Goal: Information Seeking & Learning: Learn about a topic

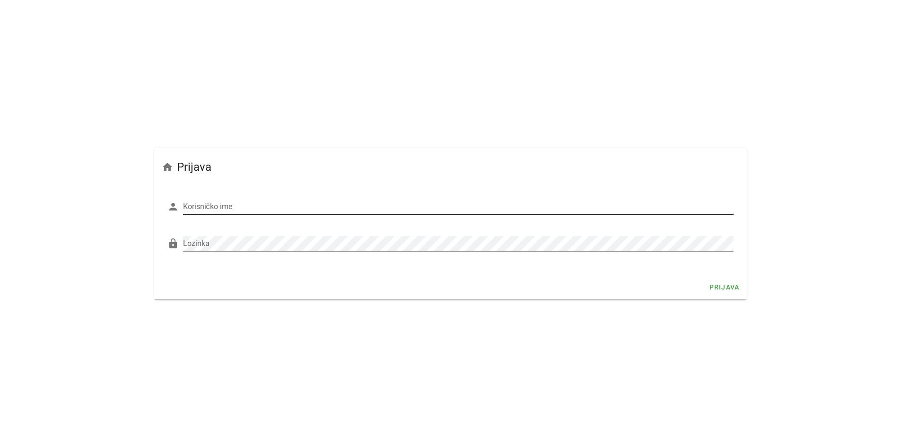
click at [211, 212] on input "Korisničko ime" at bounding box center [458, 206] width 551 height 15
type input "jadrovic"
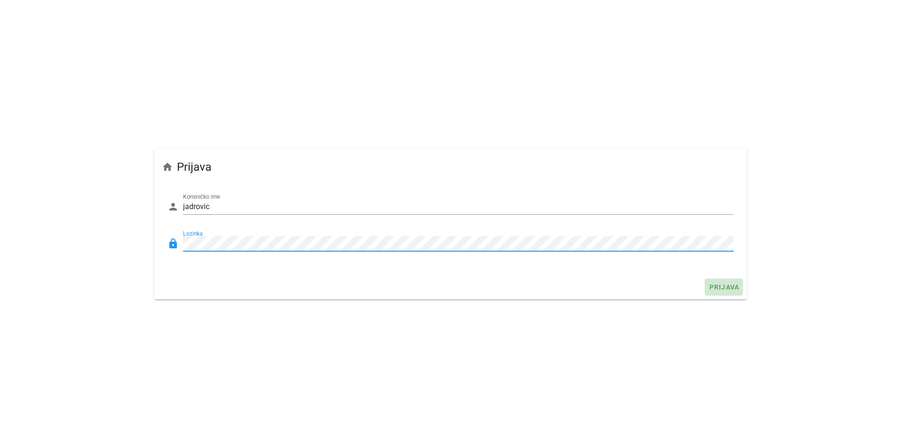
click at [738, 285] on span "Prijava" at bounding box center [724, 287] width 31 height 8
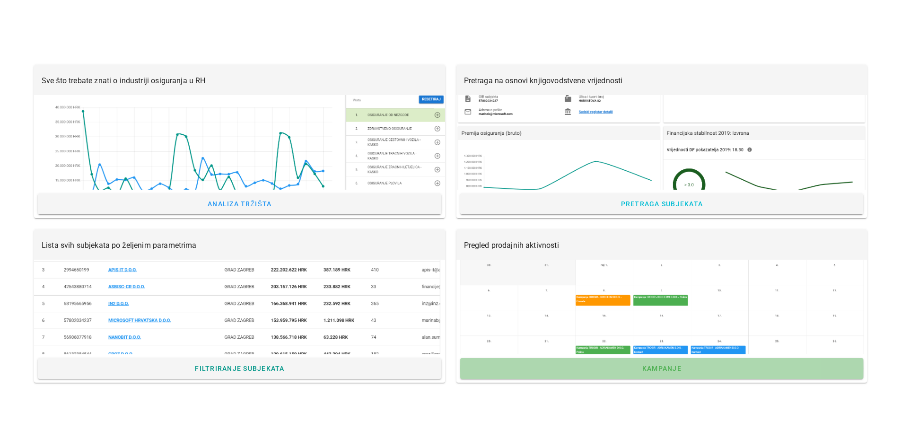
click at [653, 365] on span "Kampanje" at bounding box center [662, 369] width 40 height 8
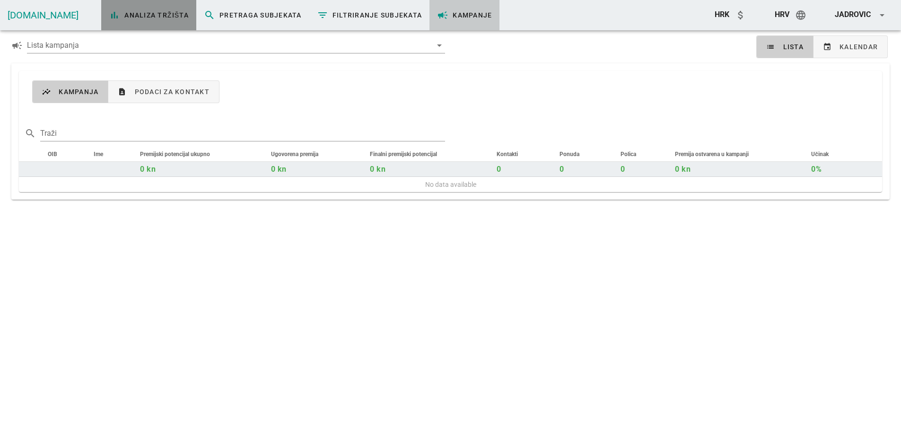
click at [141, 21] on link "bar_chart Analiza tržišta" at bounding box center [148, 15] width 95 height 30
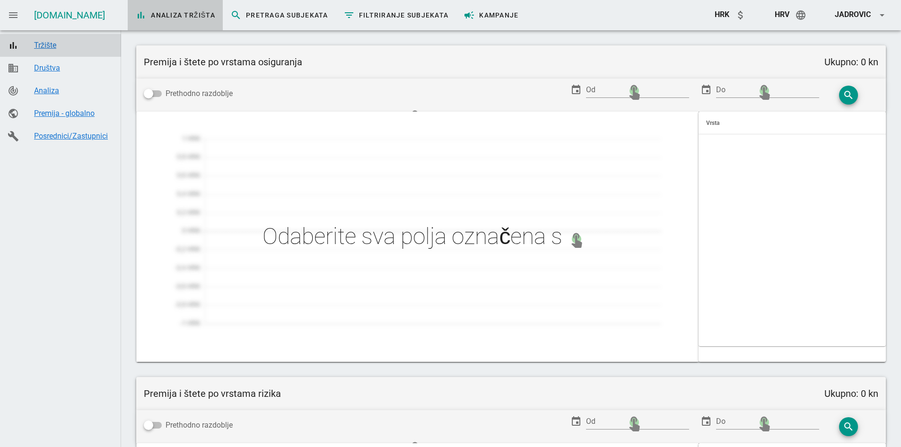
type input "Zaračunata premija po prodajnim kanalima"
click at [60, 116] on div "Premija - globalno" at bounding box center [73, 113] width 79 height 9
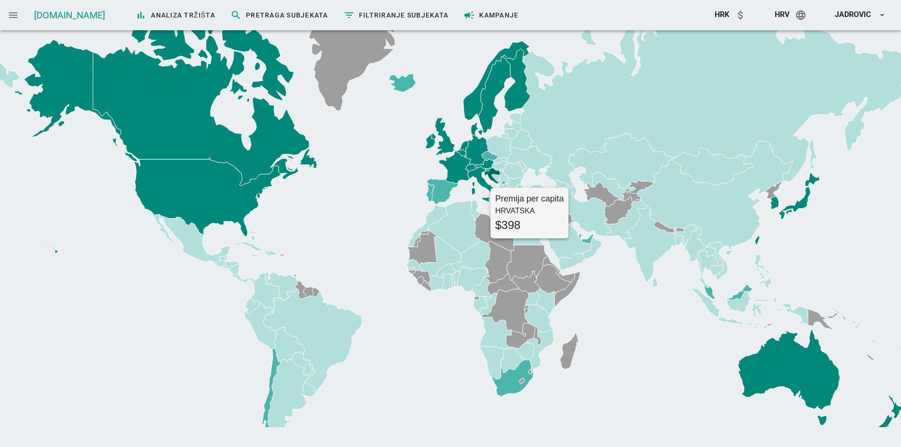
click at [491, 174] on icon at bounding box center [492, 176] width 15 height 14
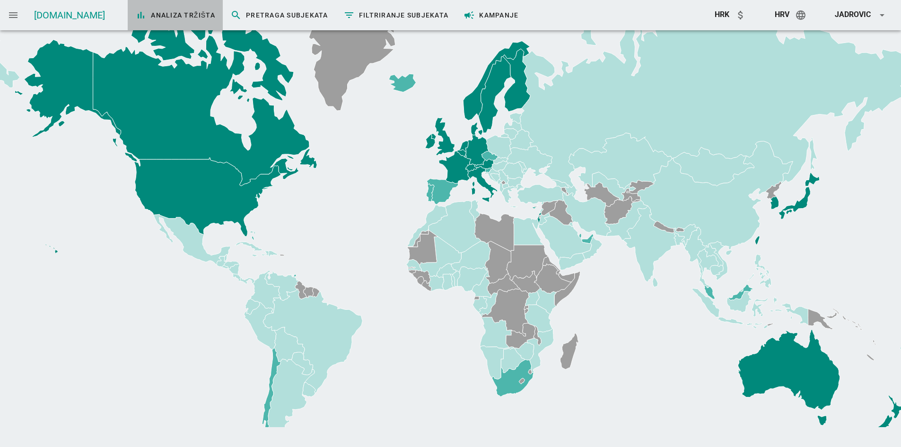
click at [135, 14] on span "bar_chart Analiza tržišta" at bounding box center [175, 14] width 80 height 11
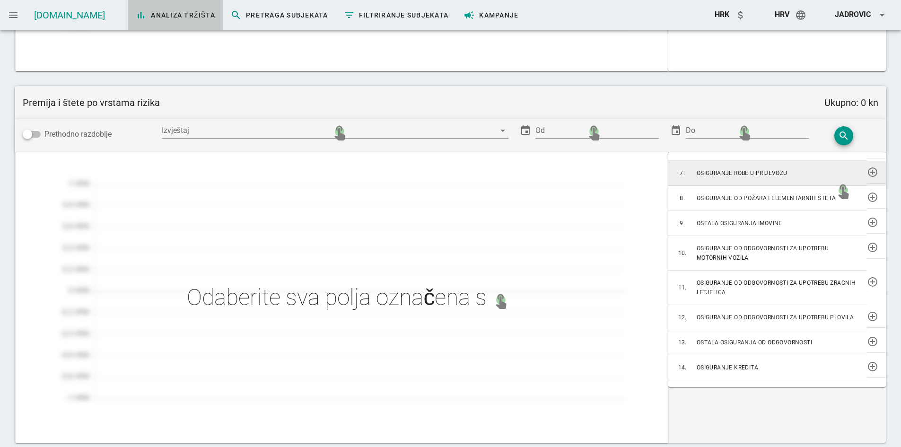
scroll to position [142, 0]
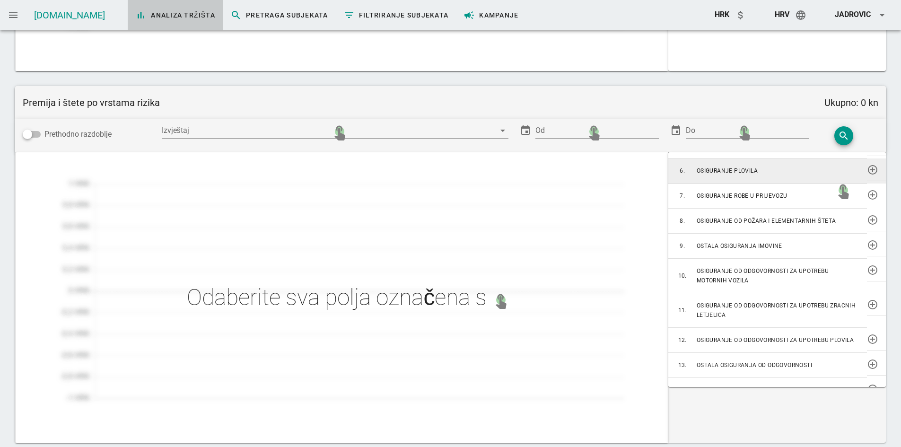
click at [733, 176] on td "OSIGURANJE PLOVILA" at bounding box center [782, 171] width 170 height 25
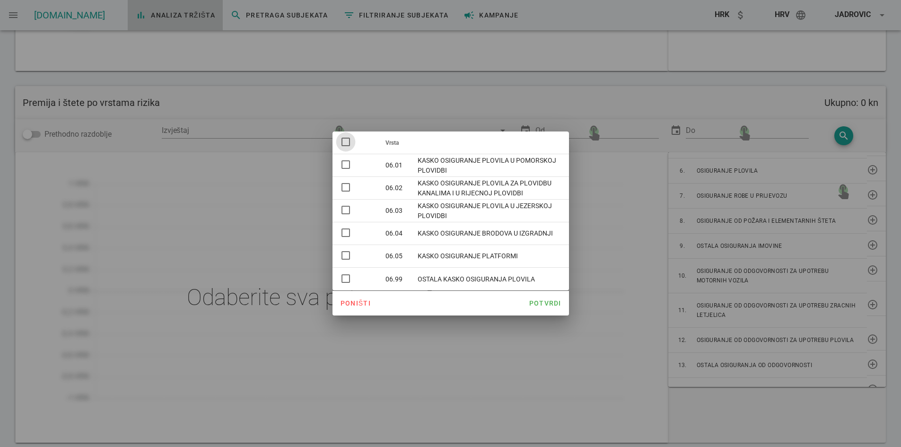
click at [344, 146] on div at bounding box center [346, 142] width 16 height 16
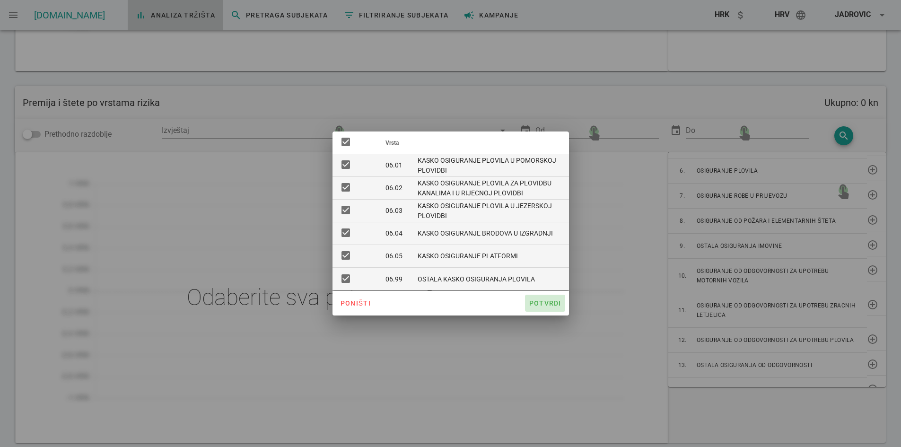
click at [544, 301] on span "Potvrdi" at bounding box center [545, 304] width 33 height 8
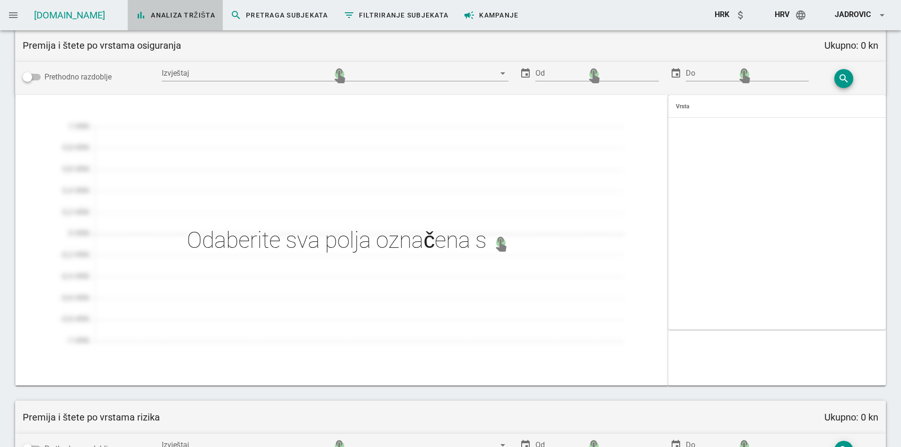
scroll to position [0, 0]
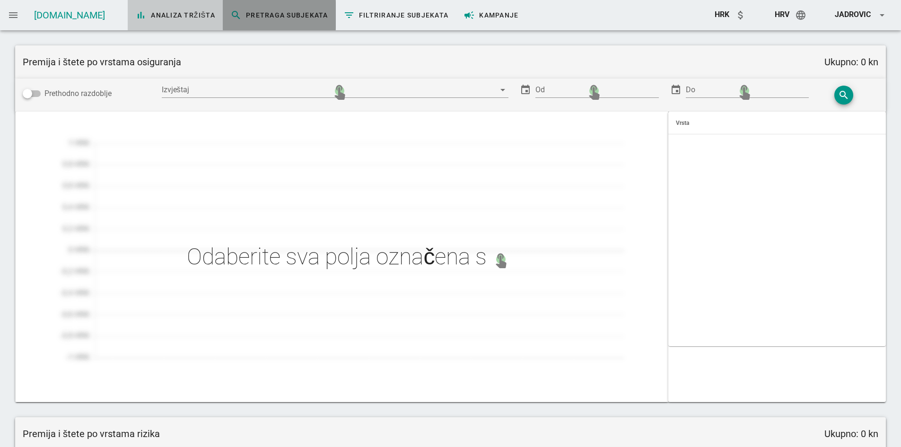
click at [230, 12] on span "search Pretraga subjekata" at bounding box center [279, 14] width 98 height 11
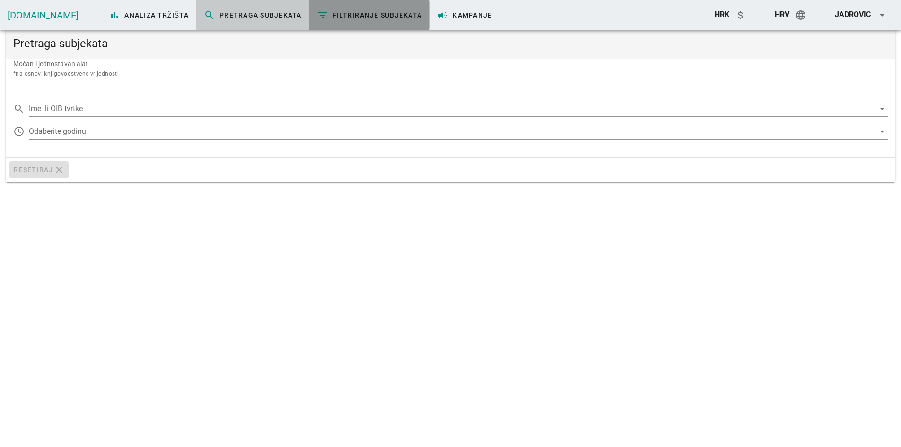
click at [321, 9] on link "filter_list Filtriranje subjekata" at bounding box center [369, 15] width 121 height 30
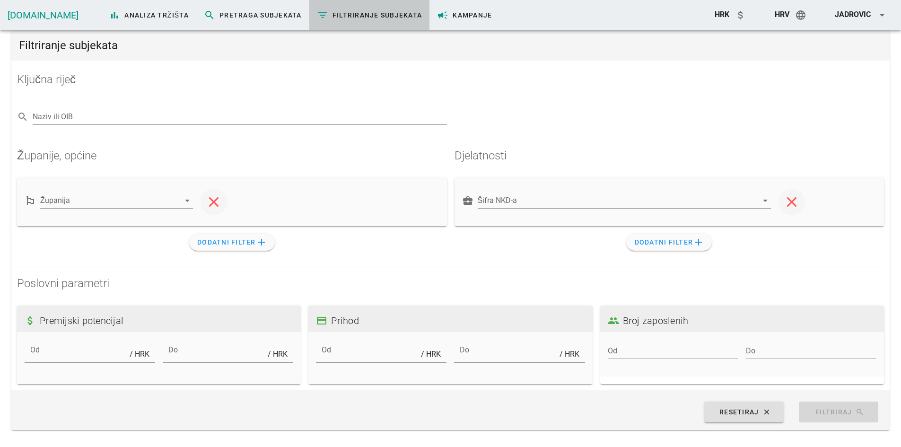
click at [35, 12] on link "[DOMAIN_NAME]" at bounding box center [43, 14] width 71 height 11
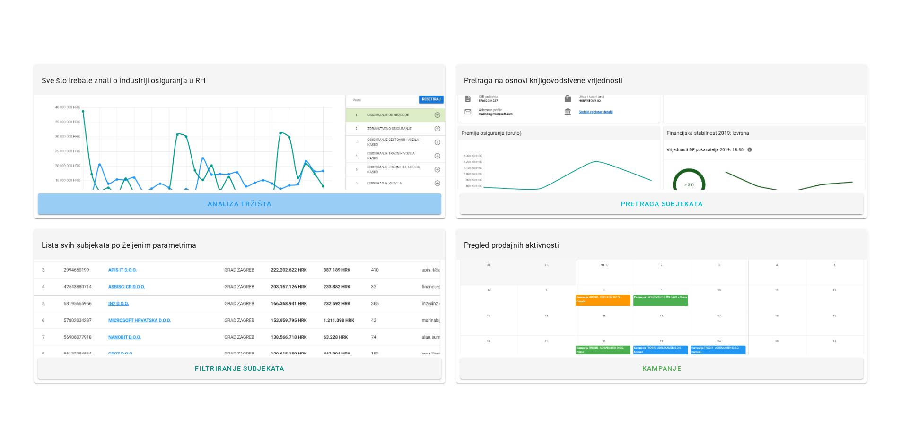
click at [238, 203] on span "Analiza tržišta" at bounding box center [239, 204] width 65 height 8
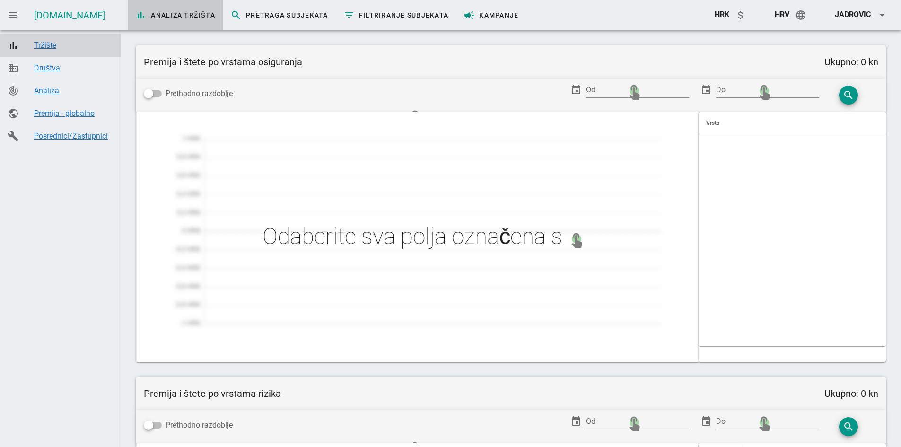
type input "Zaračunata premija po prodajnim kanalima"
click at [49, 47] on div "Tržište" at bounding box center [73, 45] width 79 height 9
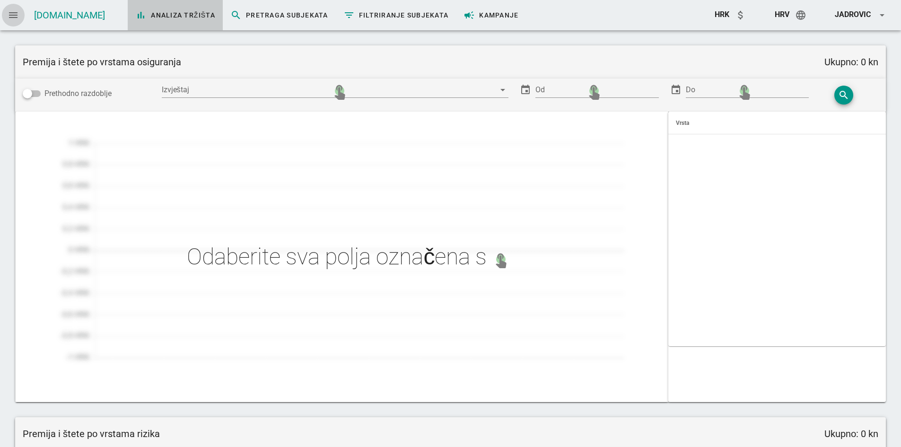
click at [16, 14] on icon "menu" at bounding box center [13, 14] width 11 height 11
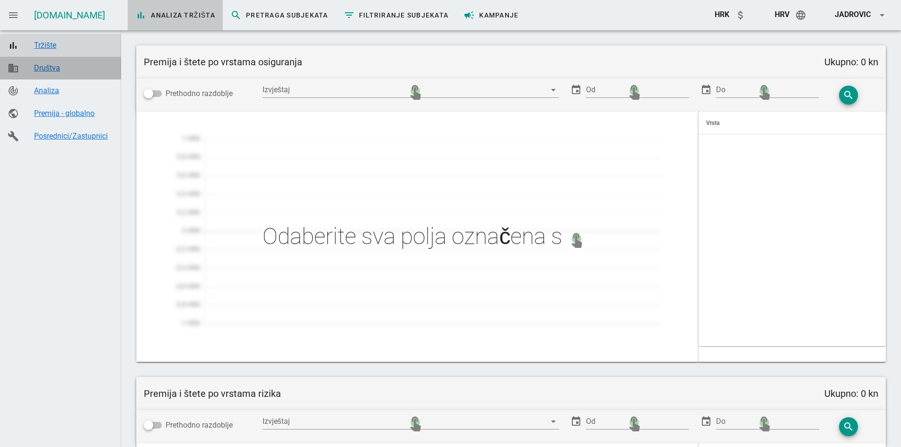
click at [48, 63] on div "Društva" at bounding box center [73, 67] width 79 height 9
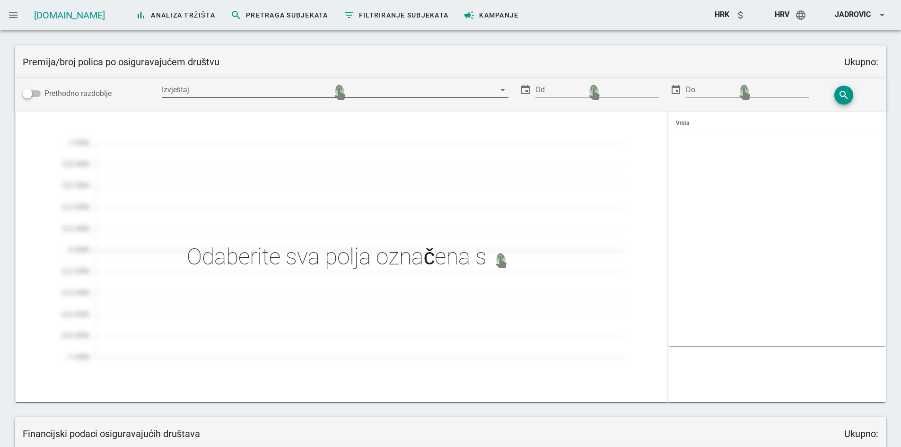
click at [207, 92] on div at bounding box center [329, 89] width 334 height 15
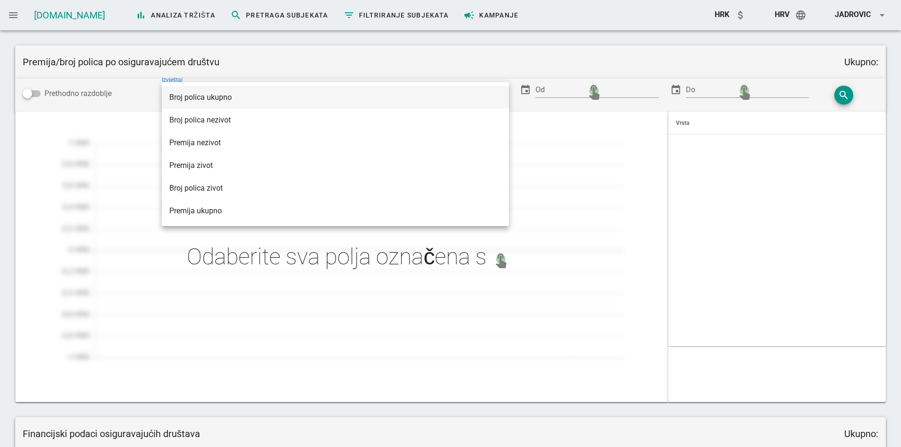
click at [228, 93] on div "Broj polica ukupno" at bounding box center [335, 97] width 332 height 9
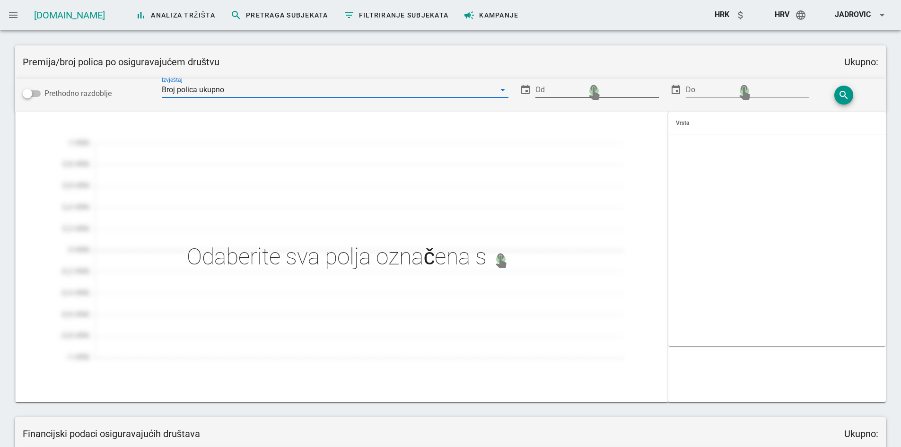
click at [565, 92] on input "Od" at bounding box center [597, 89] width 123 height 15
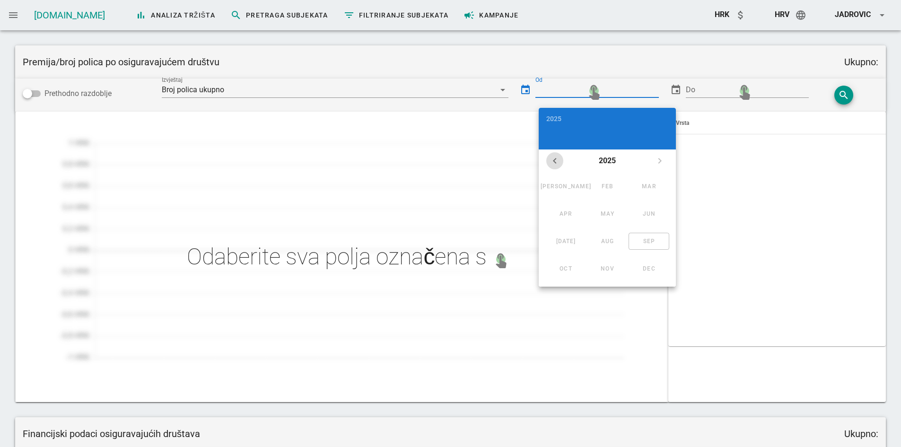
click at [555, 159] on icon "chevron_left" at bounding box center [554, 160] width 11 height 11
click at [657, 159] on div "chevron_left 2024 chevron_right" at bounding box center [607, 161] width 137 height 23
click at [661, 161] on div "chevron_left 2024 chevron_right" at bounding box center [607, 161] width 137 height 23
click at [659, 160] on div "chevron_left 2024 chevron_right" at bounding box center [607, 161] width 137 height 23
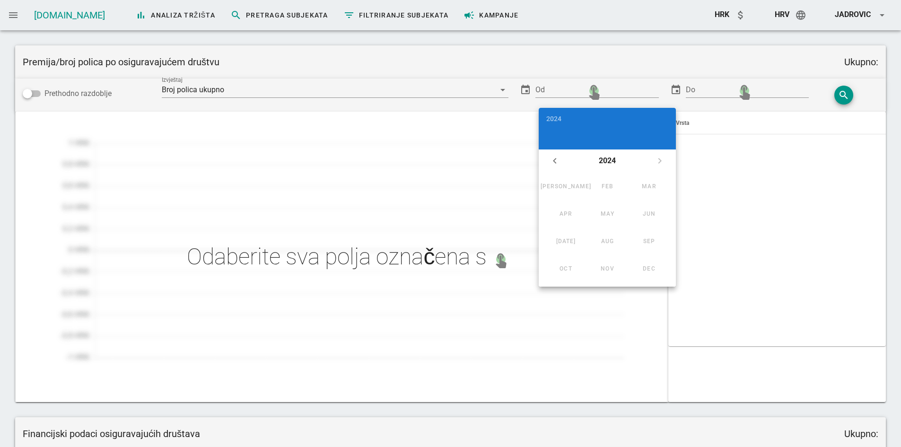
click at [659, 161] on div "chevron_left 2024 chevron_right" at bounding box center [607, 161] width 137 height 23
click at [564, 183] on td "[PERSON_NAME]" at bounding box center [566, 186] width 41 height 26
click at [609, 160] on button "2024" at bounding box center [607, 160] width 25 height 19
click at [579, 131] on div at bounding box center [608, 134] width 122 height 16
click at [565, 183] on td "[PERSON_NAME]" at bounding box center [566, 186] width 41 height 26
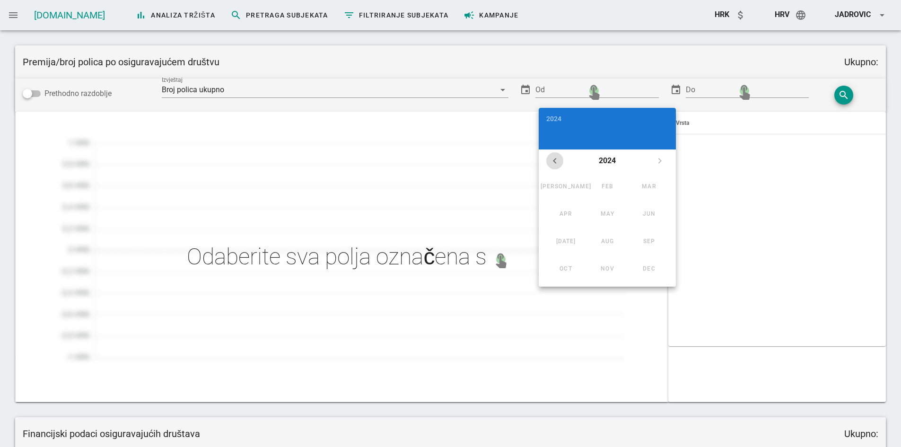
click at [554, 158] on icon "chevron_left" at bounding box center [554, 160] width 11 height 11
click at [556, 69] on div "Premija/broj polica po osiguravajućem društvu Ukupno:" at bounding box center [450, 61] width 871 height 33
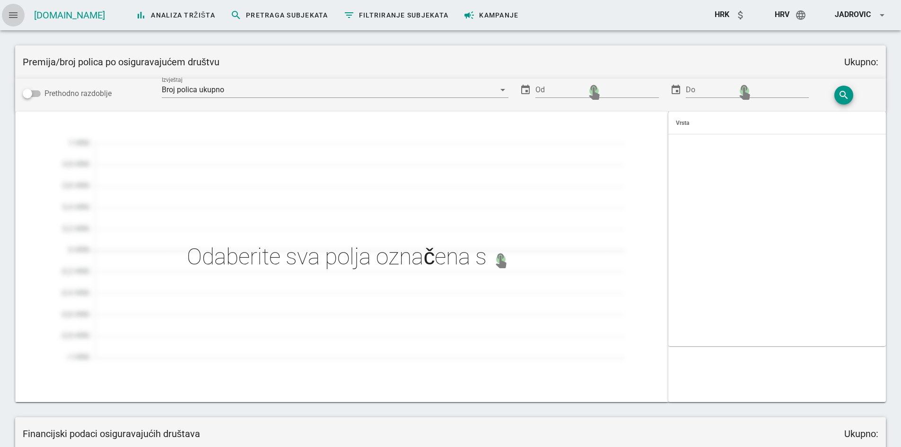
click at [9, 14] on icon "menu" at bounding box center [13, 14] width 11 height 11
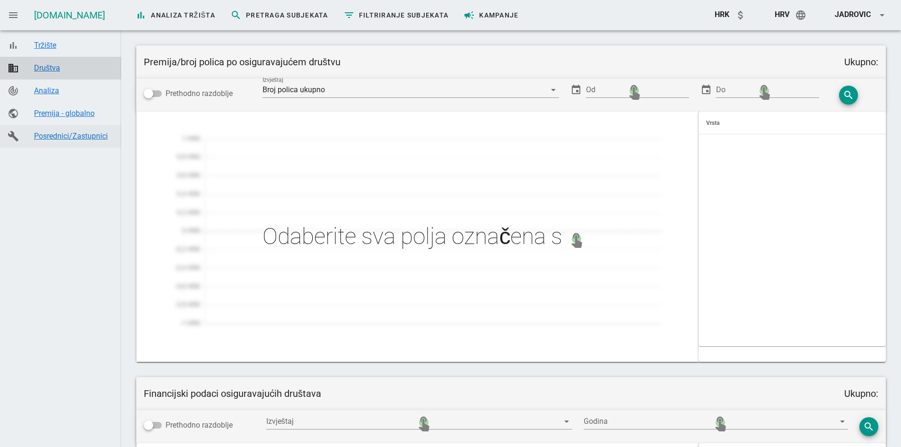
click at [66, 134] on div "Posrednici/Zastupnici" at bounding box center [73, 136] width 79 height 9
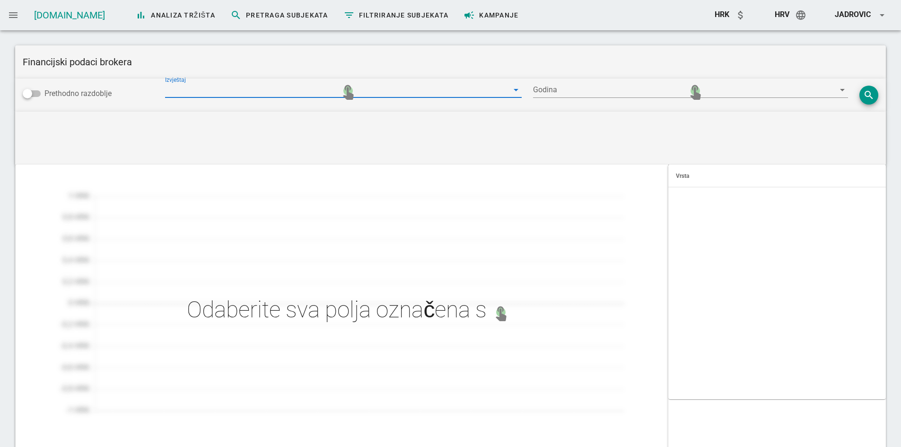
click at [181, 89] on input "Izvještaj" at bounding box center [337, 89] width 344 height 15
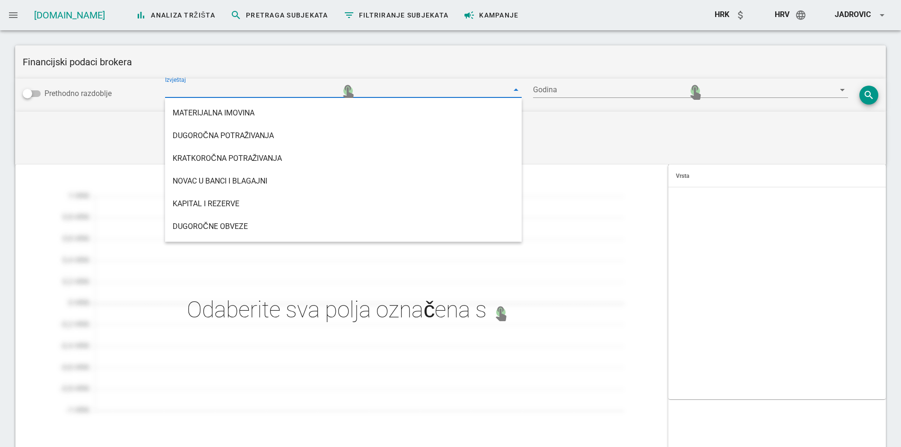
click at [313, 71] on div "Financijski podaci brokera" at bounding box center [450, 61] width 871 height 33
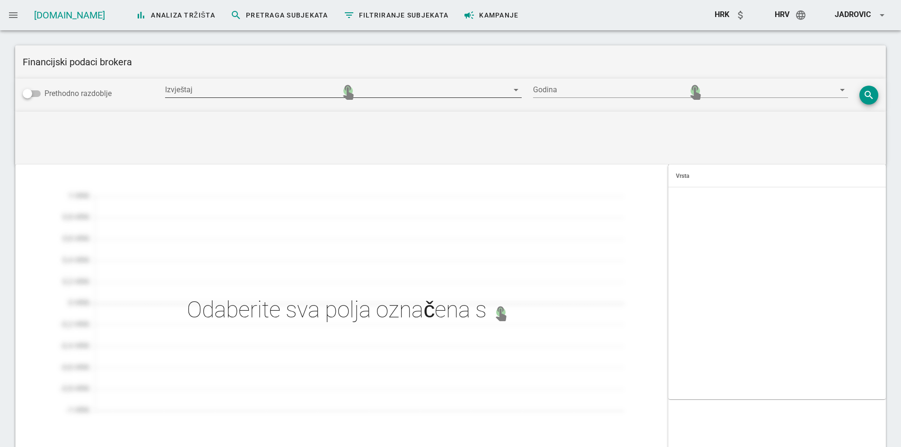
click at [375, 98] on div "Izvještaj arrow_drop_down" at bounding box center [343, 95] width 357 height 26
click at [572, 91] on div at bounding box center [684, 89] width 302 height 15
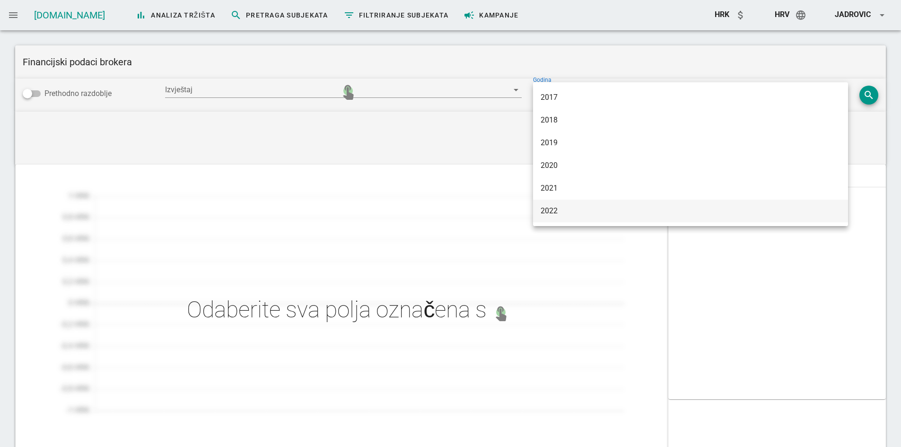
click at [576, 206] on div "2022" at bounding box center [691, 211] width 300 height 20
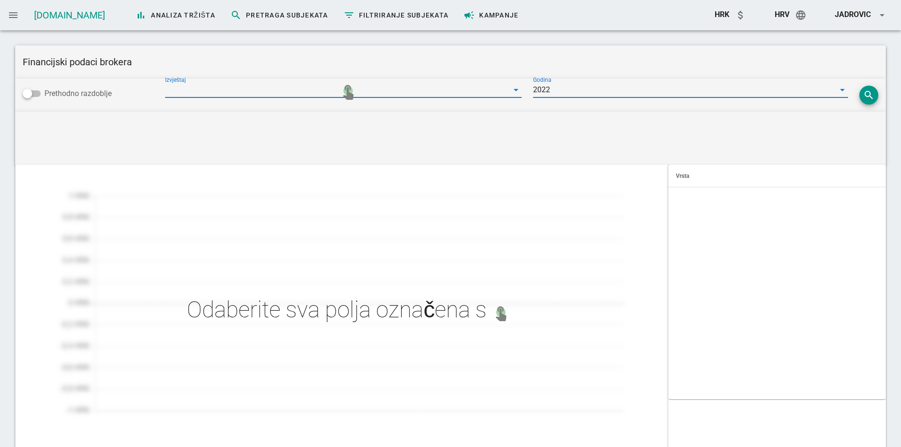
click at [279, 94] on input "Izvještaj" at bounding box center [337, 89] width 344 height 15
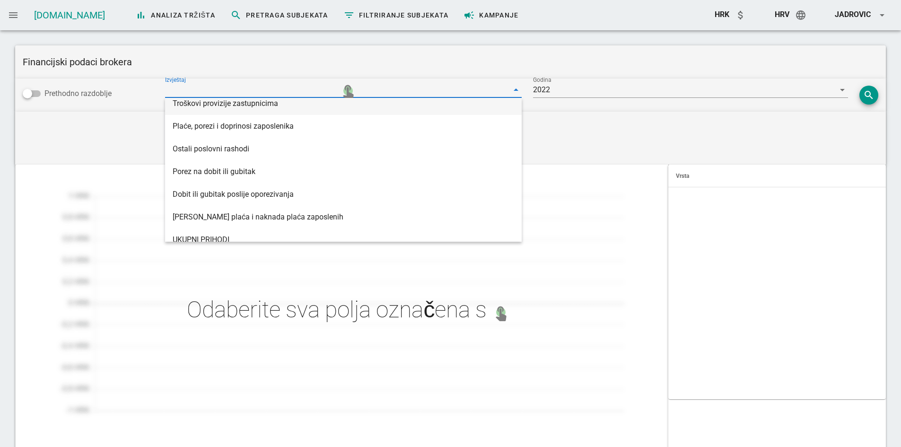
scroll to position [227, 0]
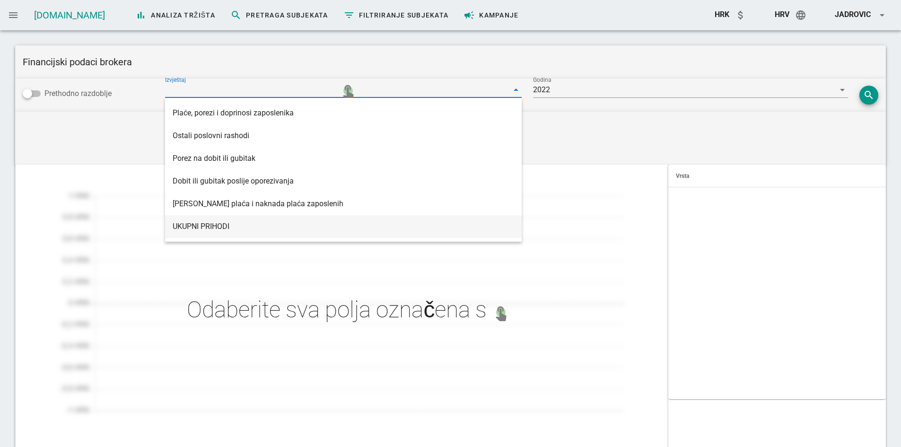
click at [229, 227] on div "UKUPNI PRIHODI" at bounding box center [344, 226] width 342 height 9
type input "UKUPNI PRIHODI"
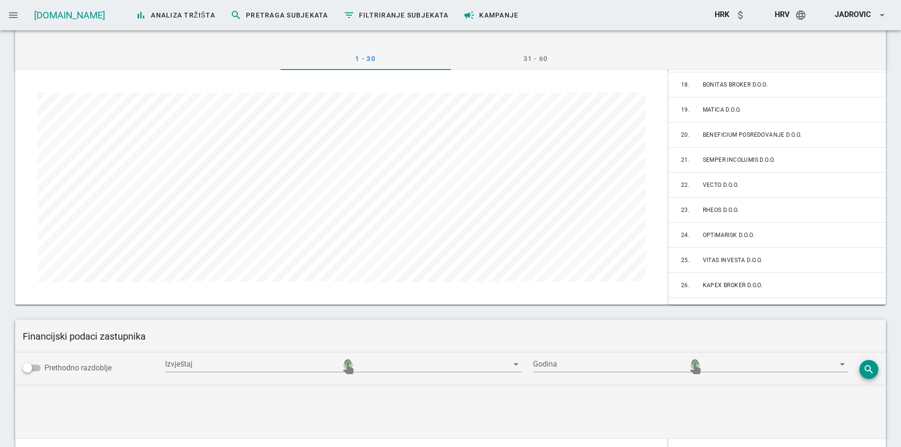
scroll to position [445, 0]
click at [529, 60] on div "31 - 60" at bounding box center [536, 58] width 170 height 23
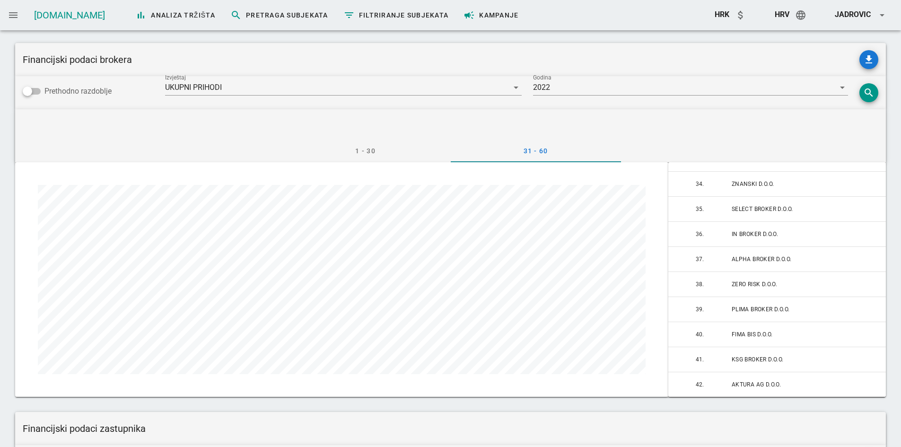
scroll to position [0, 0]
